Goal: Information Seeking & Learning: Learn about a topic

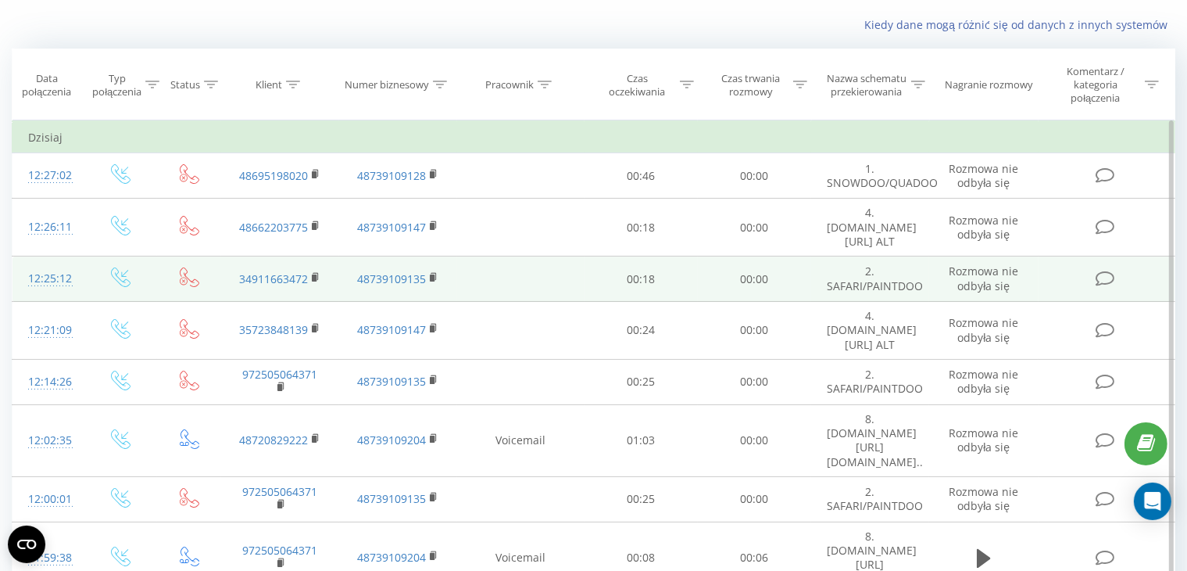
scroll to position [88, 0]
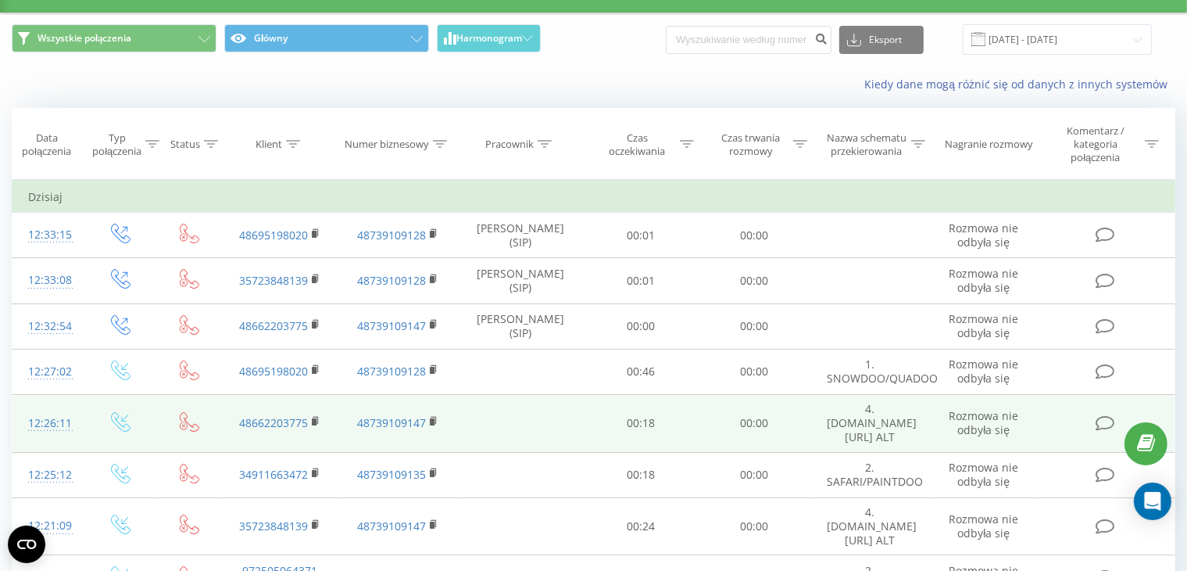
scroll to position [67, 0]
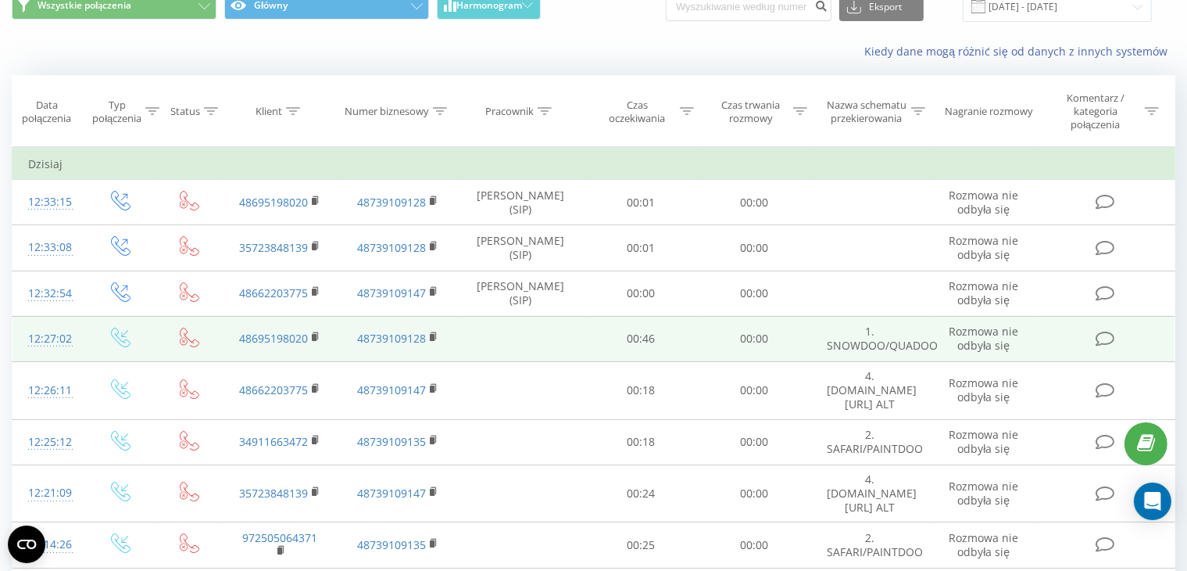
click at [647, 342] on td "00:46" at bounding box center [641, 338] width 113 height 45
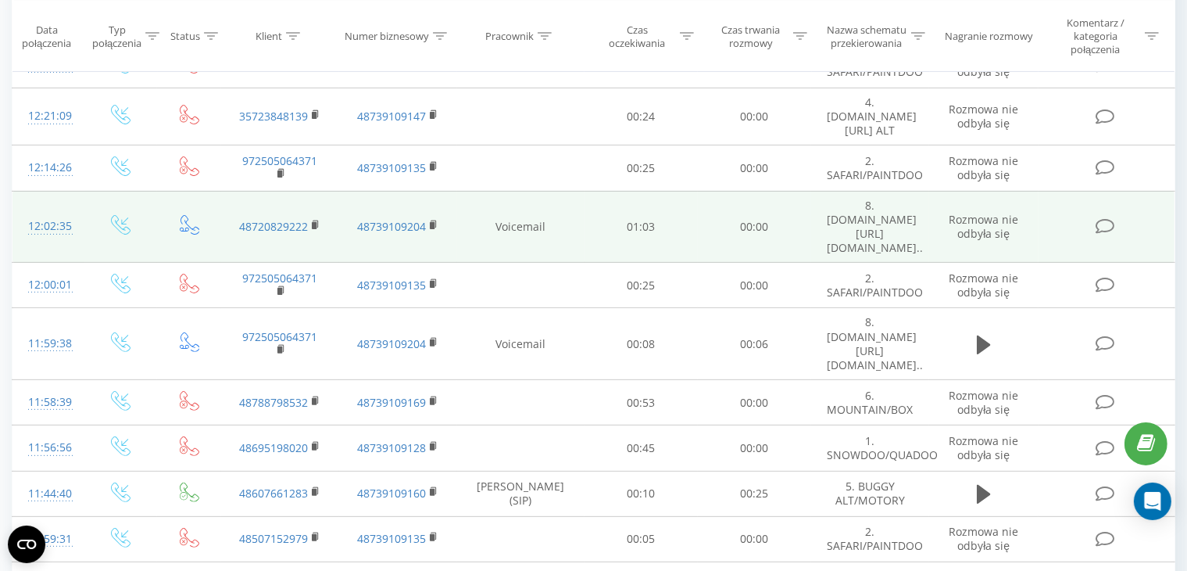
scroll to position [448, 0]
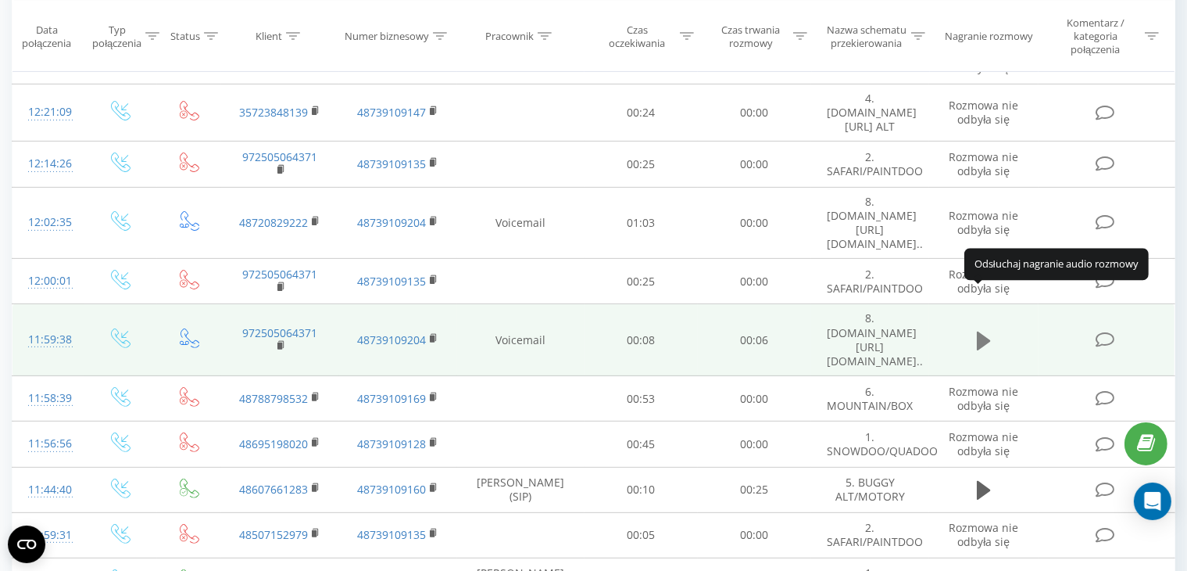
click at [980, 331] on icon at bounding box center [984, 340] width 14 height 19
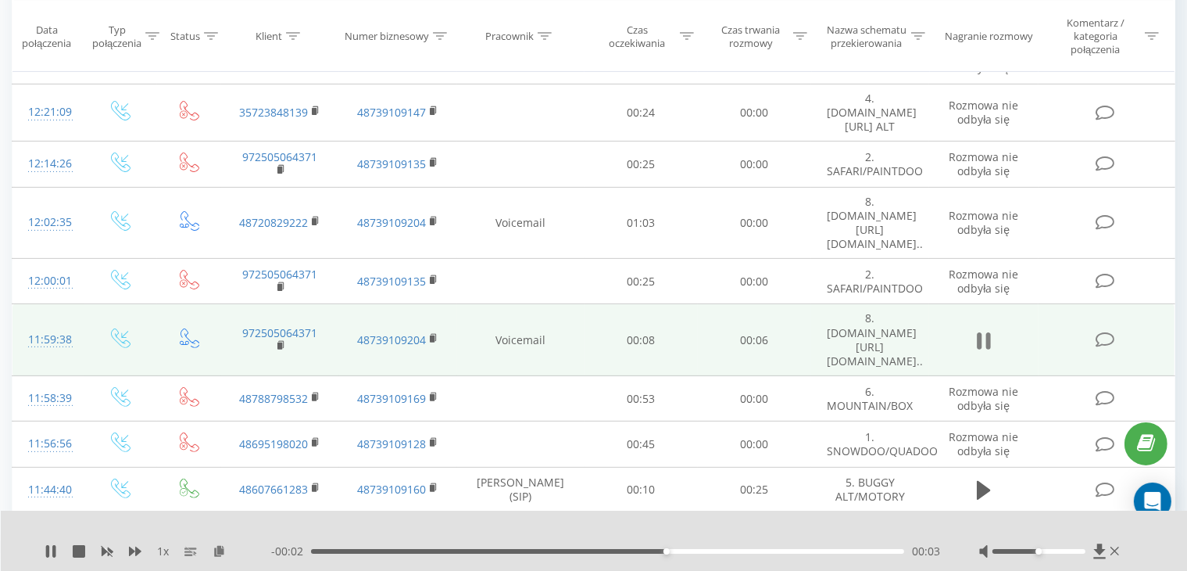
click at [982, 332] on icon at bounding box center [979, 340] width 5 height 17
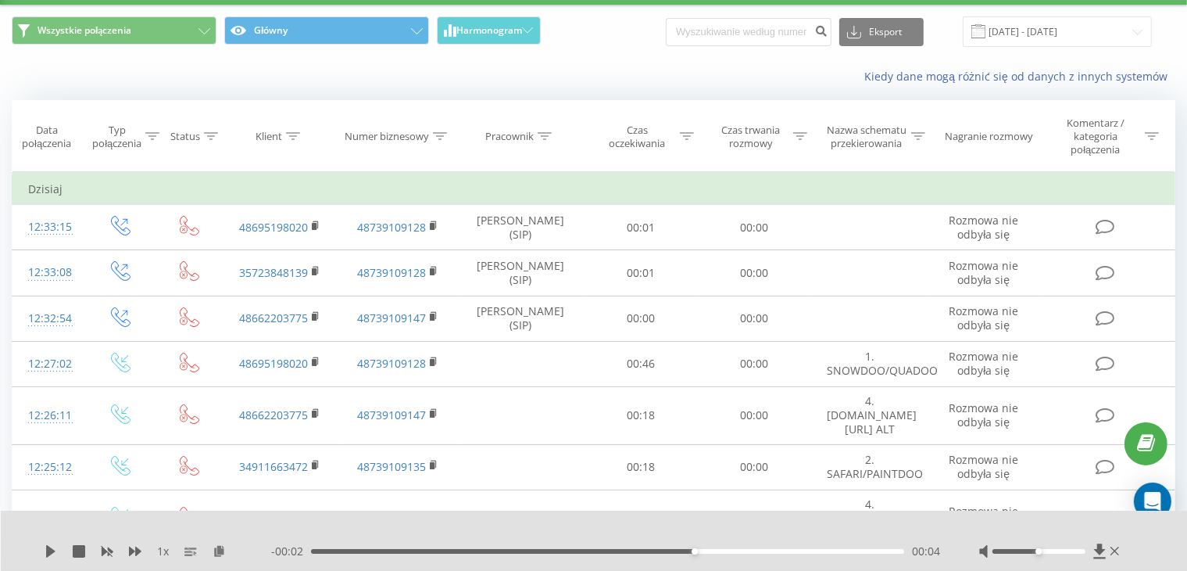
scroll to position [0, 0]
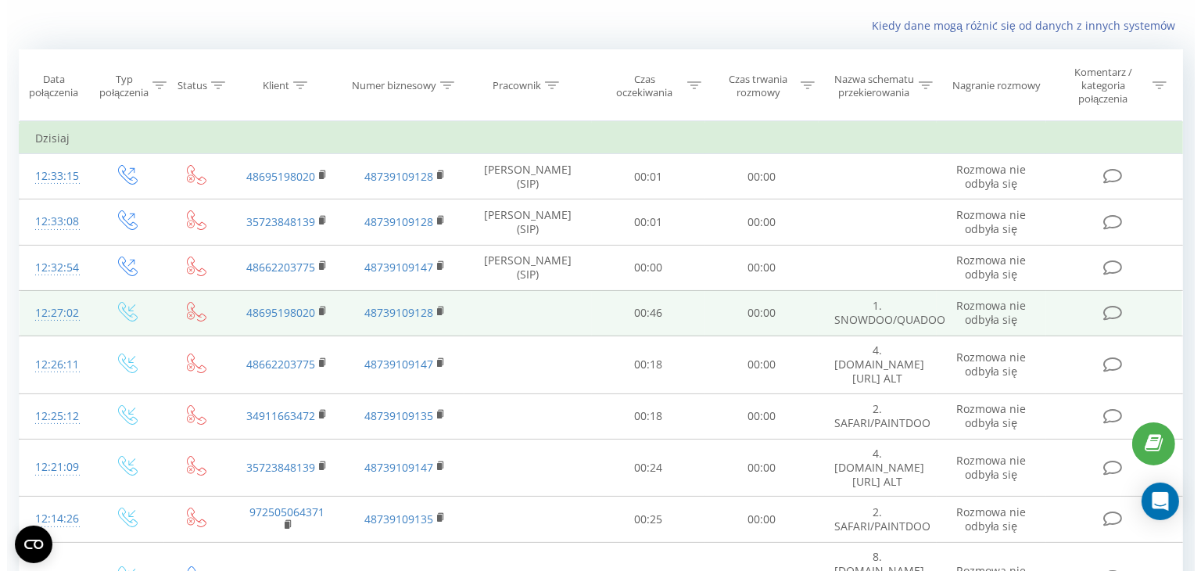
scroll to position [98, 0]
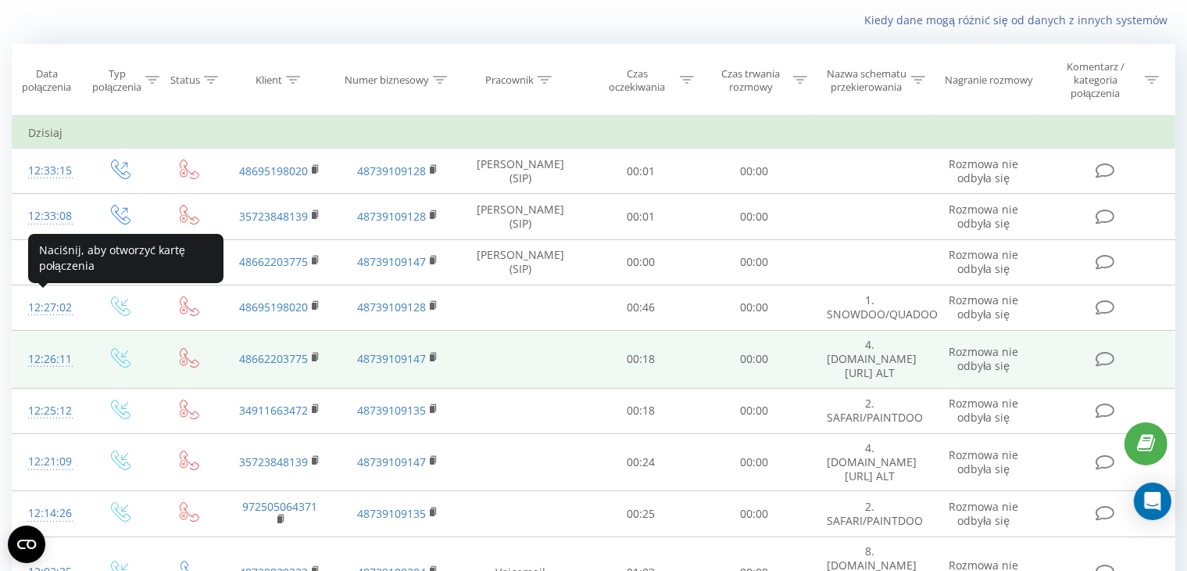
drag, startPoint x: 51, startPoint y: 301, endPoint x: 44, endPoint y: 335, distance: 34.3
click at [44, 335] on td "12:26:11" at bounding box center [49, 360] width 73 height 58
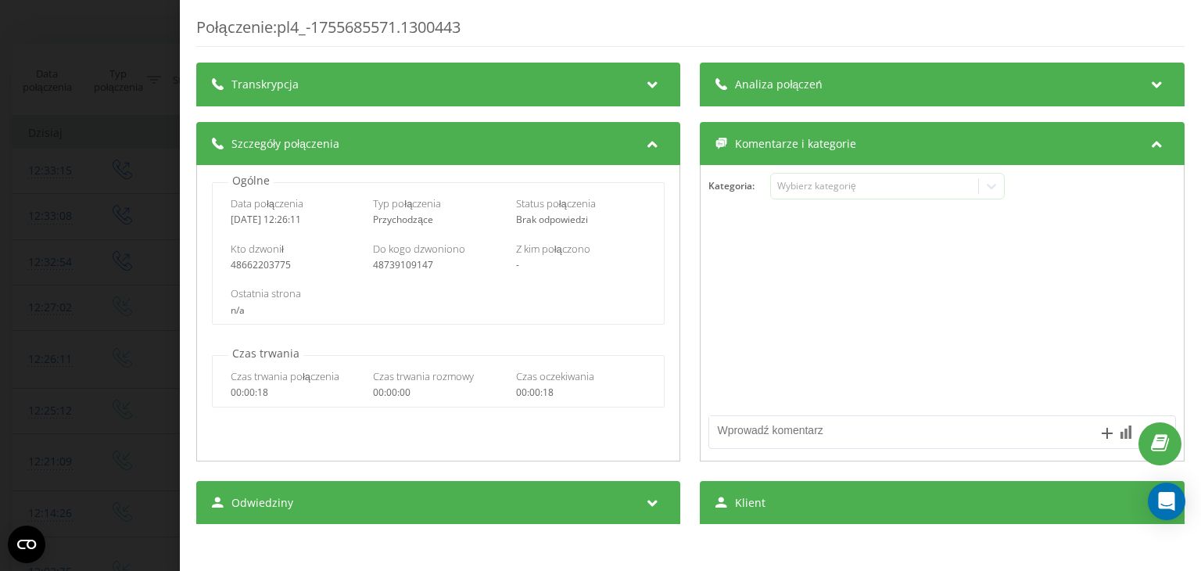
click at [0, 258] on div "Połączenie : pl4_-1755685571.1300443 Transkrypcja Aby móc analizować przyszłe p…" at bounding box center [600, 285] width 1201 height 571
